Goal: Task Accomplishment & Management: Use online tool/utility

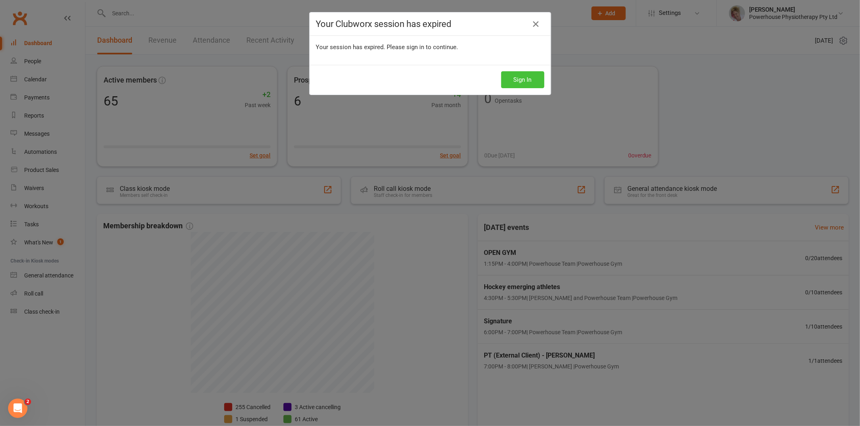
drag, startPoint x: 518, startPoint y: 90, endPoint x: 518, endPoint y: 85, distance: 4.4
click at [518, 86] on div "Sign In" at bounding box center [430, 80] width 241 height 30
click at [518, 85] on button "Sign In" at bounding box center [522, 79] width 43 height 17
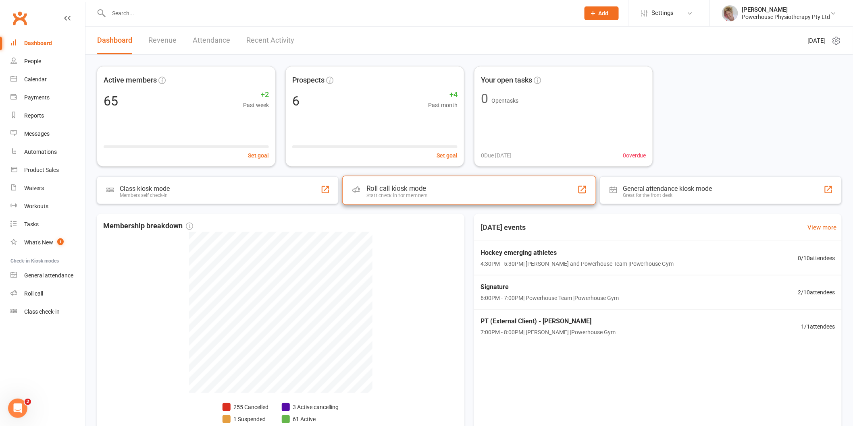
click at [413, 194] on div "Staff check-in for members" at bounding box center [396, 196] width 61 height 6
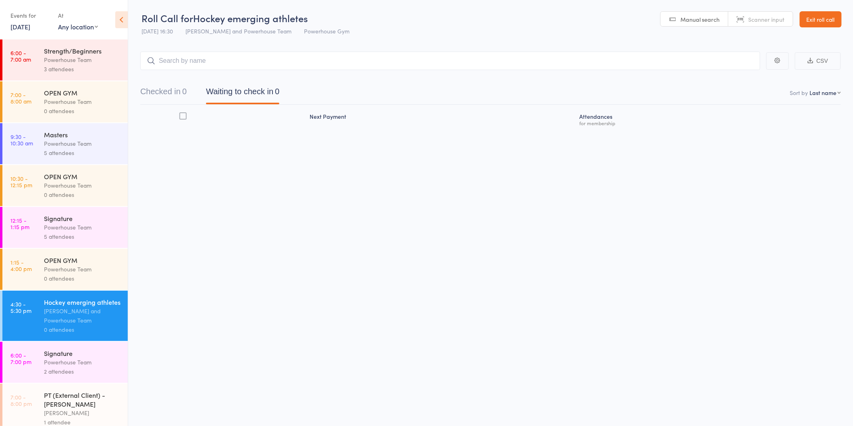
scroll to position [18, 0]
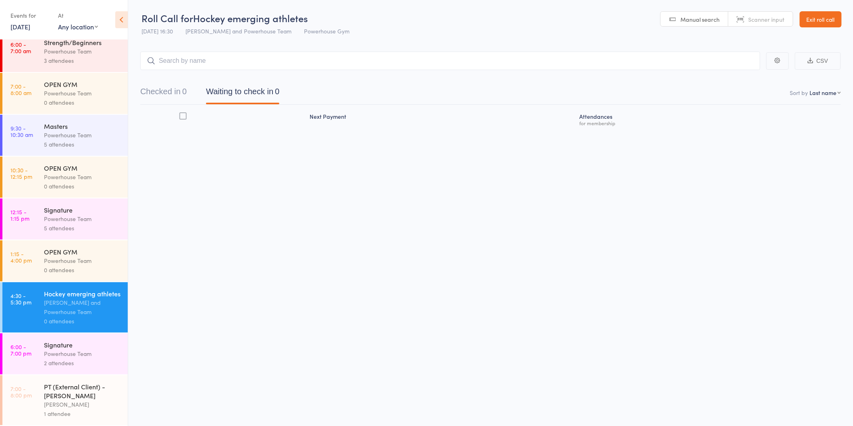
click at [89, 346] on div "Signature" at bounding box center [82, 345] width 77 height 9
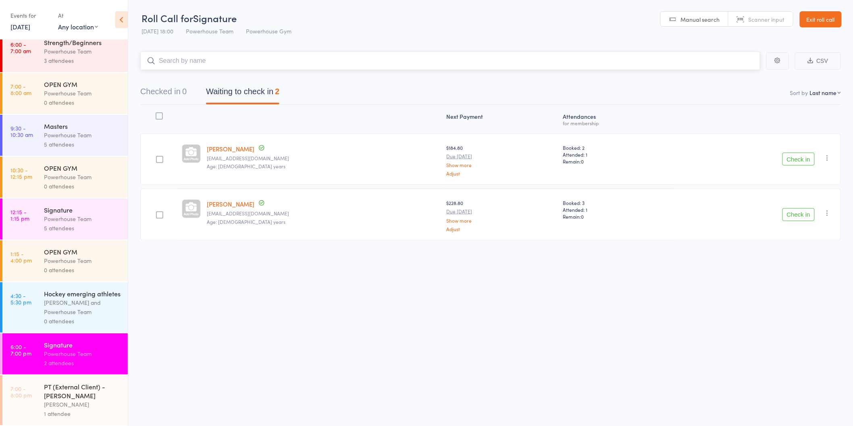
scroll to position [0, 0]
click at [91, 224] on div "5 attendees" at bounding box center [82, 228] width 77 height 9
click at [79, 214] on div "Powerhouse Team" at bounding box center [82, 218] width 77 height 9
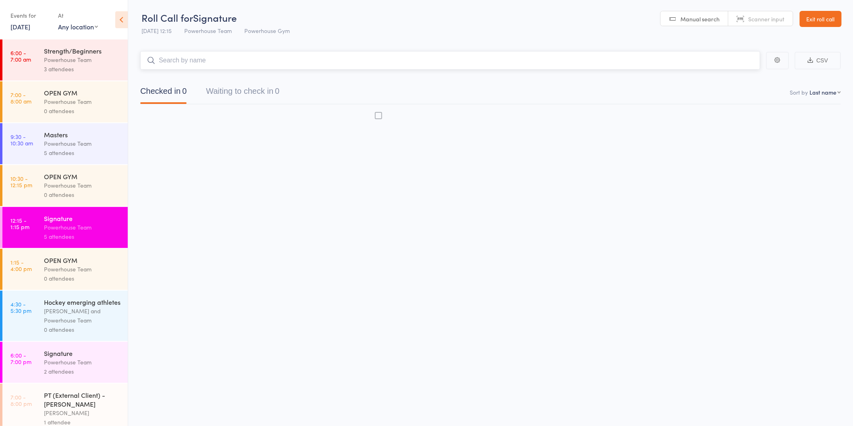
drag, startPoint x: 122, startPoint y: 243, endPoint x: 110, endPoint y: 285, distance: 43.8
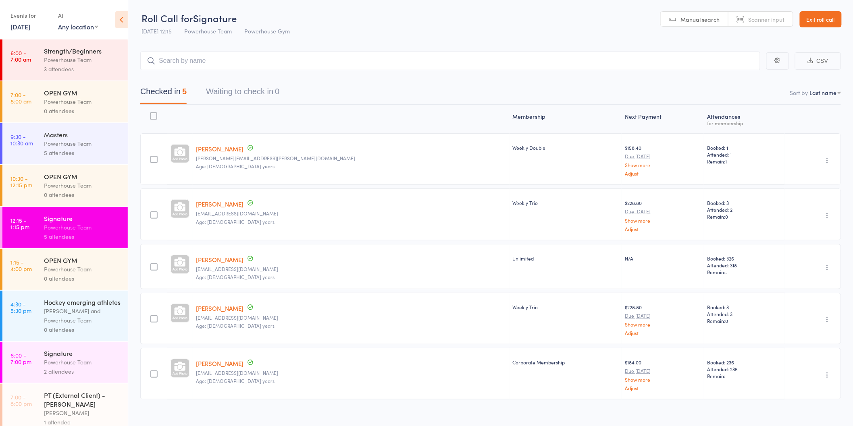
click at [85, 69] on div "3 attendees" at bounding box center [82, 68] width 77 height 9
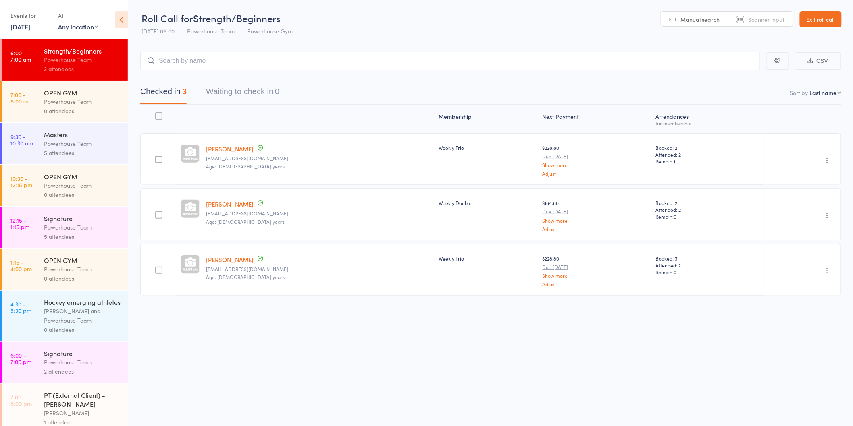
click at [67, 358] on div "Signature" at bounding box center [82, 353] width 77 height 9
